Goal: Check status

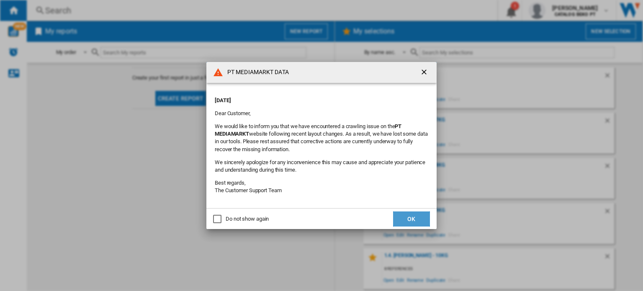
click at [413, 216] on button "OK" at bounding box center [411, 219] width 37 height 15
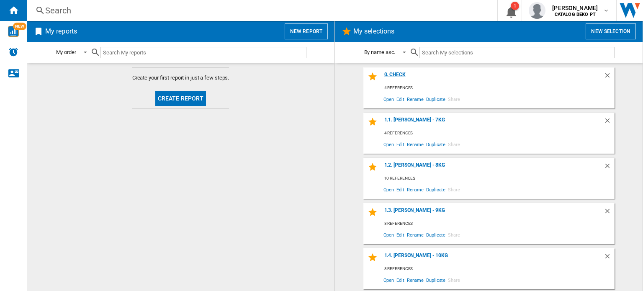
click at [387, 76] on div "0. Check" at bounding box center [493, 77] width 222 height 11
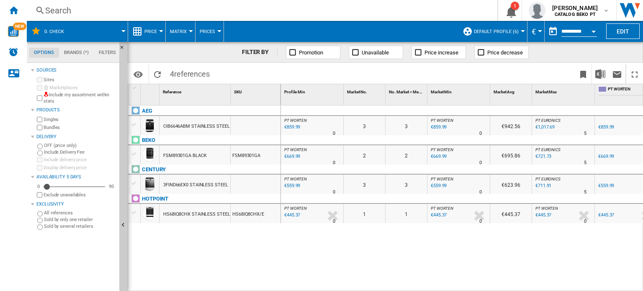
click at [64, 10] on div "Search" at bounding box center [260, 11] width 431 height 12
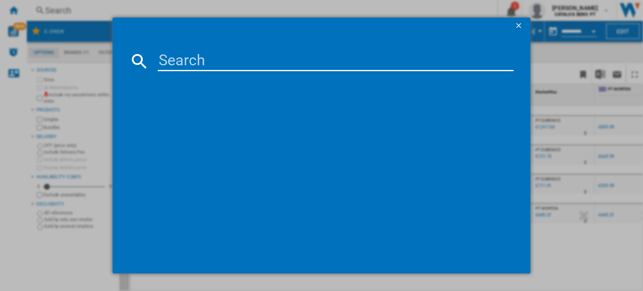
click at [222, 66] on input at bounding box center [336, 61] width 356 height 20
paste input "FSM89301GA"
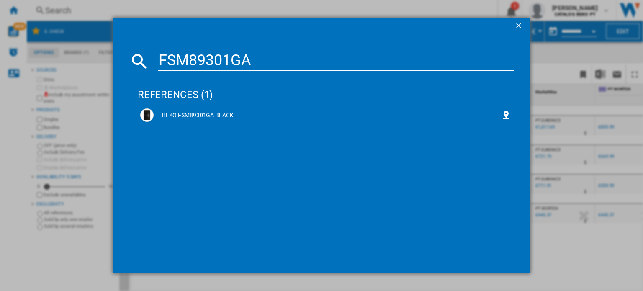
type input "FSM89301GA"
click at [232, 112] on div "BEKO FSM89301GA BLACK" at bounding box center [328, 115] width 348 height 8
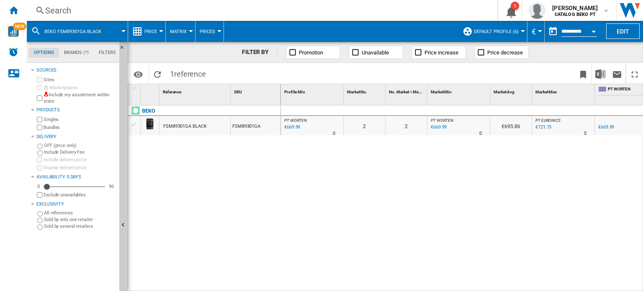
click at [191, 125] on div "FSM89301GA BLACK" at bounding box center [184, 126] width 43 height 19
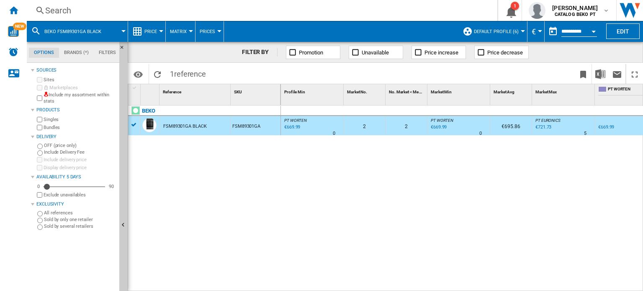
click at [191, 125] on div "FSM89301GA BLACK" at bounding box center [184, 126] width 43 height 19
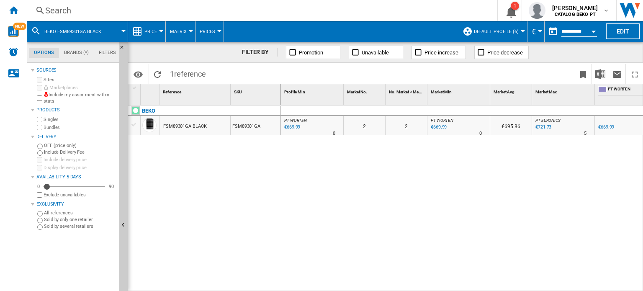
click at [191, 125] on div "FSM89301GA BLACK" at bounding box center [184, 126] width 43 height 19
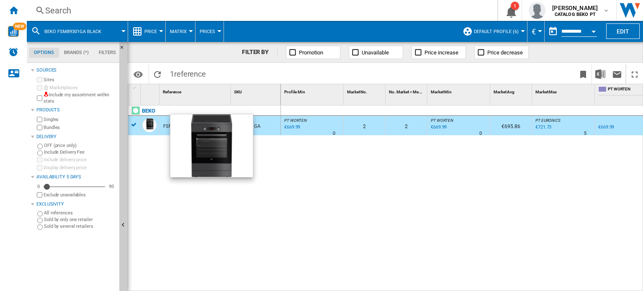
click at [151, 124] on div at bounding box center [149, 125] width 14 height 14
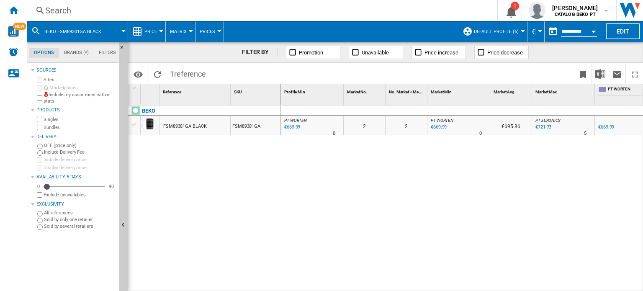
click at [178, 124] on div "FSM89301GA BLACK" at bounding box center [184, 126] width 43 height 19
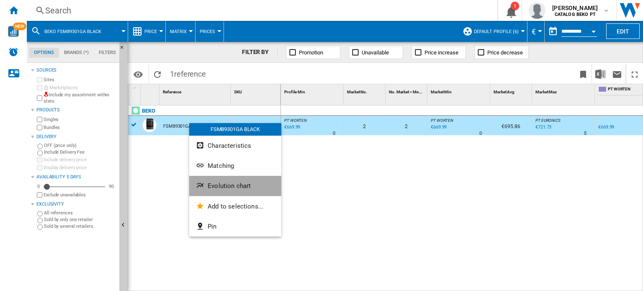
click at [231, 183] on span "Evolution chart" at bounding box center [229, 186] width 43 height 8
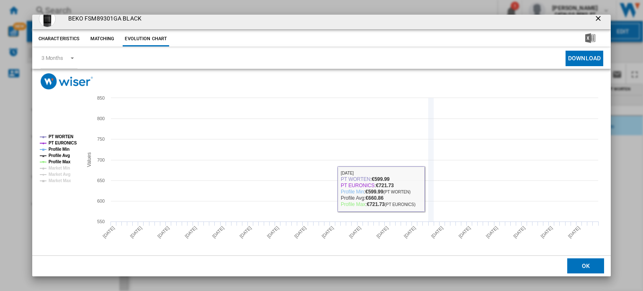
scroll to position [8, 0]
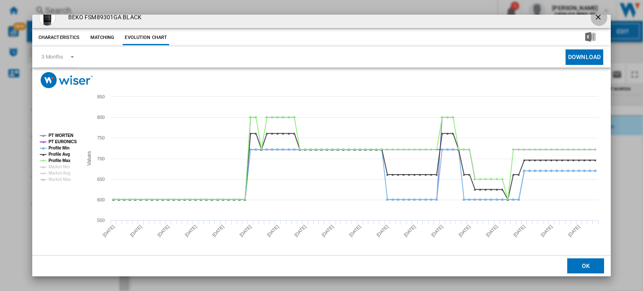
click at [594, 14] on ng-md-icon "getI18NText('BUTTONS.CLOSE_DIALOG')" at bounding box center [599, 18] width 10 height 10
